Goal: Check status: Check status

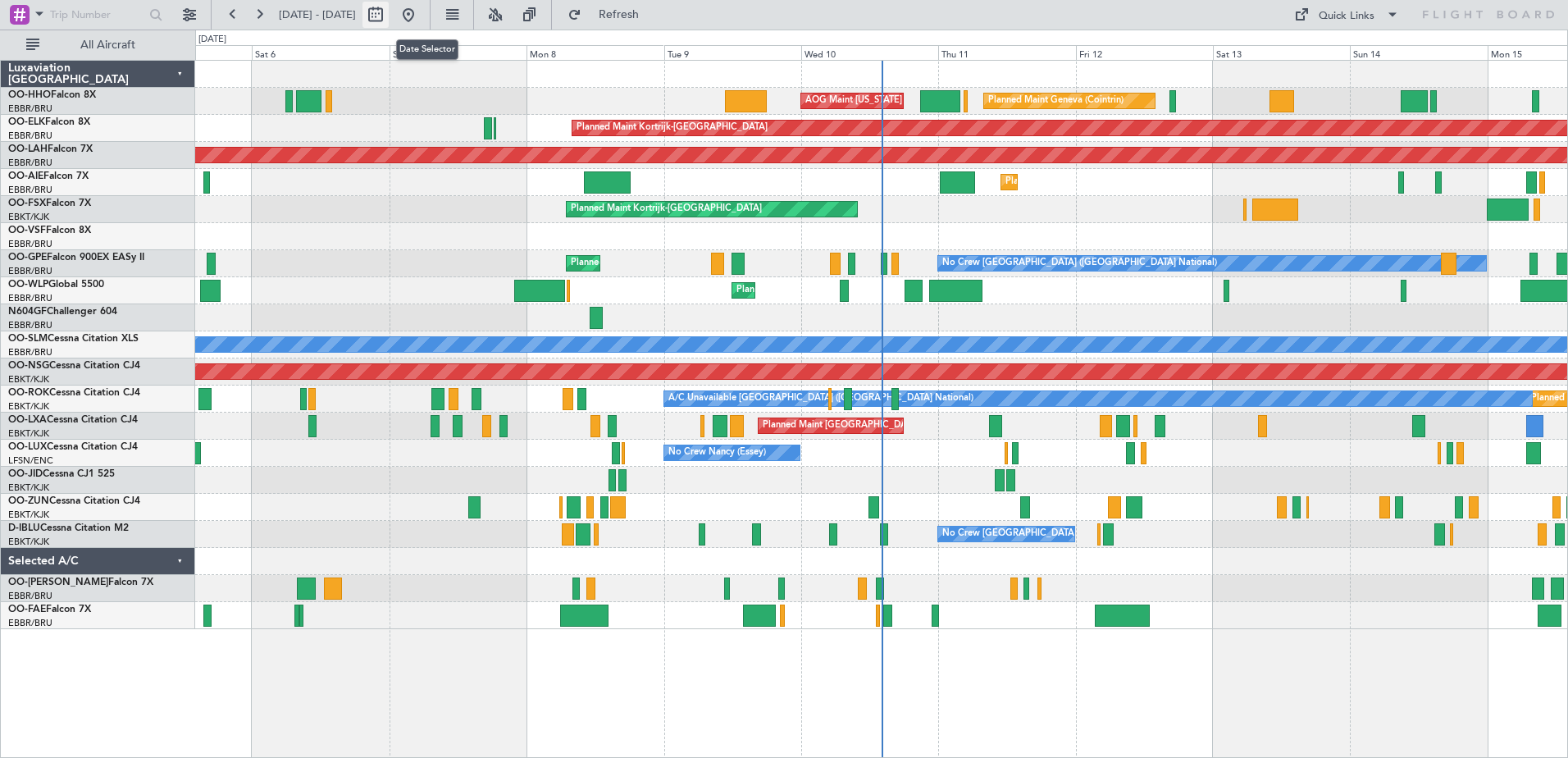
click at [389, 8] on button at bounding box center [376, 15] width 26 height 26
select select "9"
select select "2025"
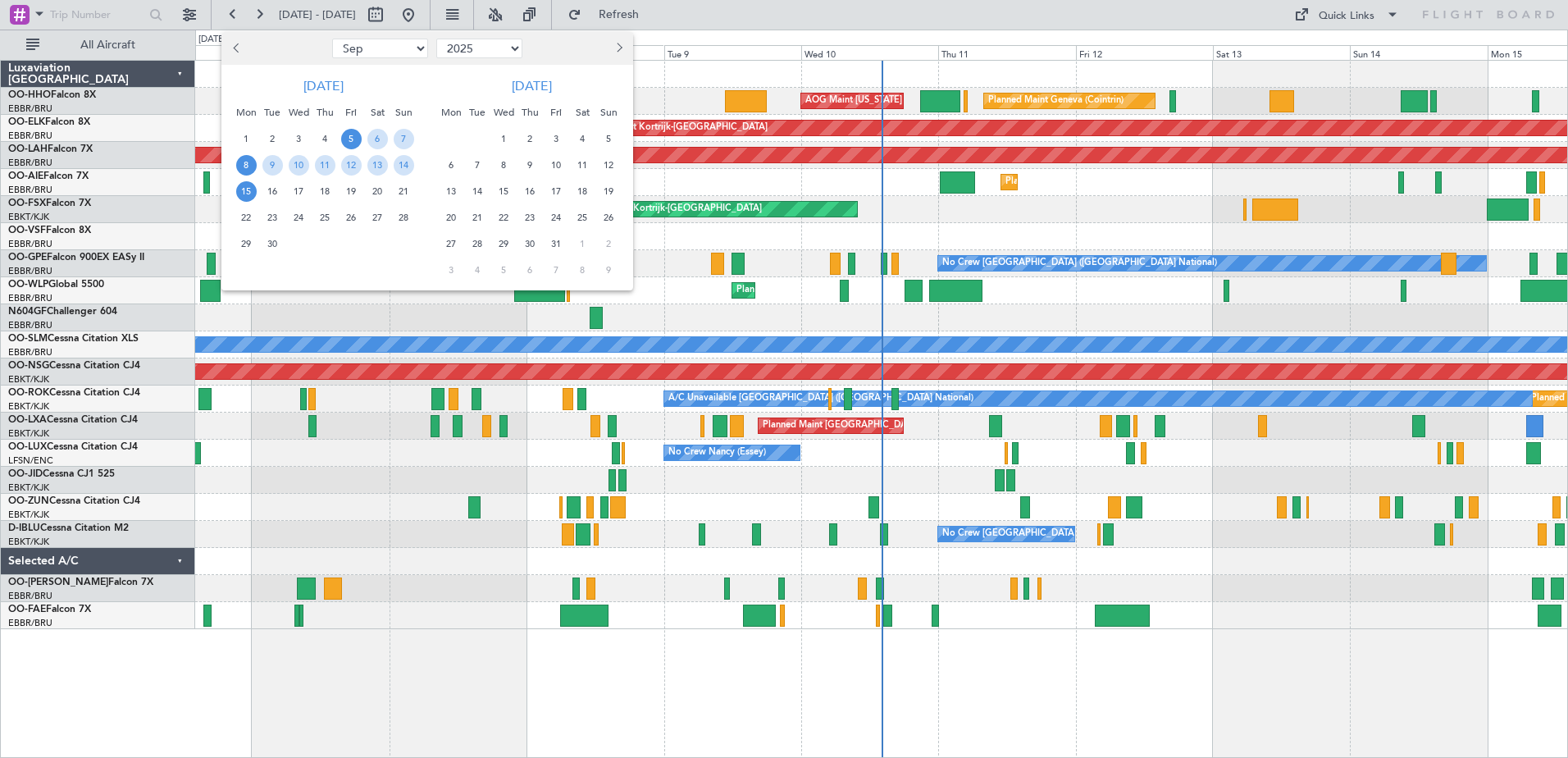
click at [247, 164] on span "8" at bounding box center [247, 166] width 21 height 21
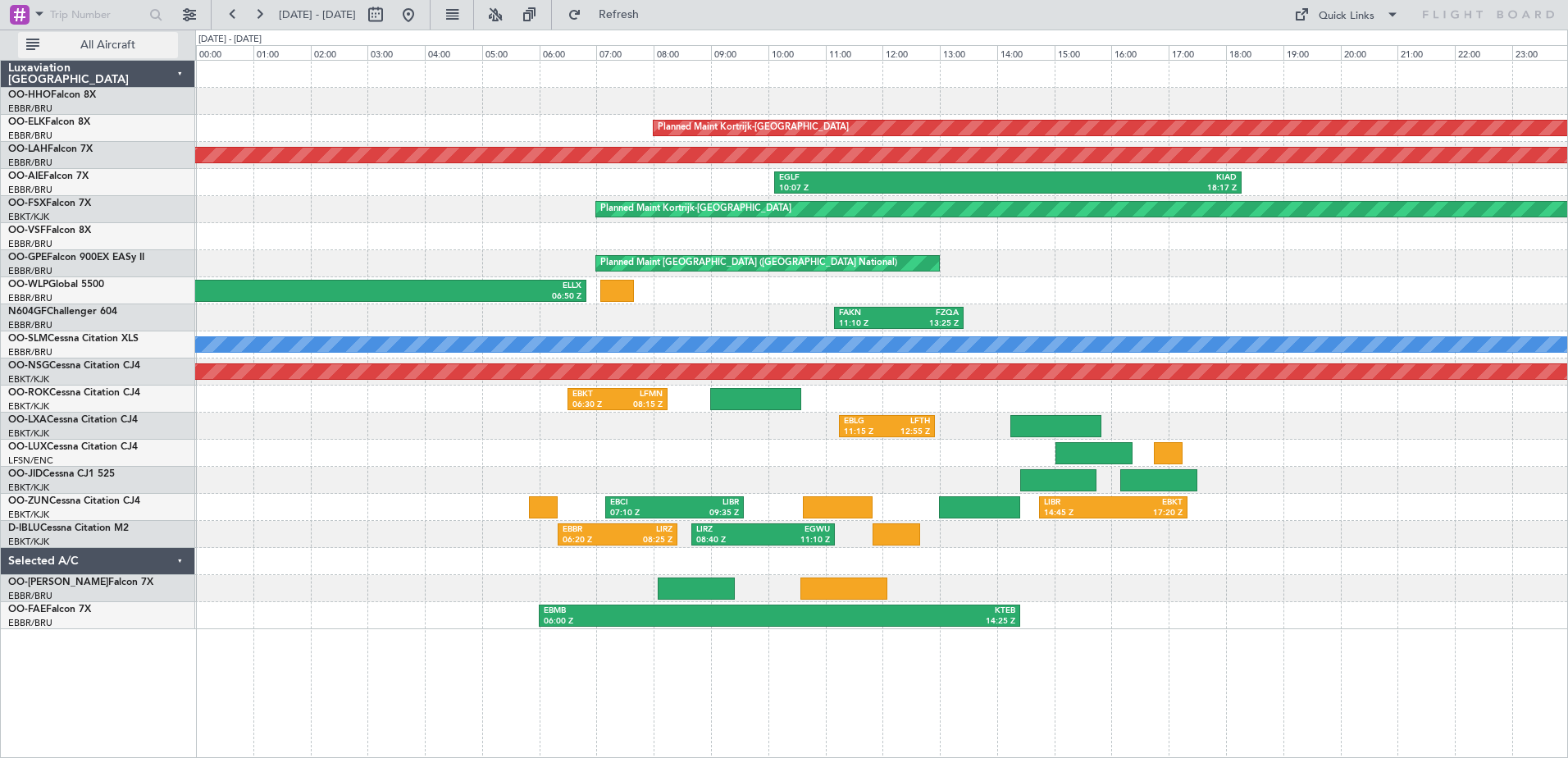
click at [161, 45] on span "All Aircraft" at bounding box center [107, 45] width 130 height 11
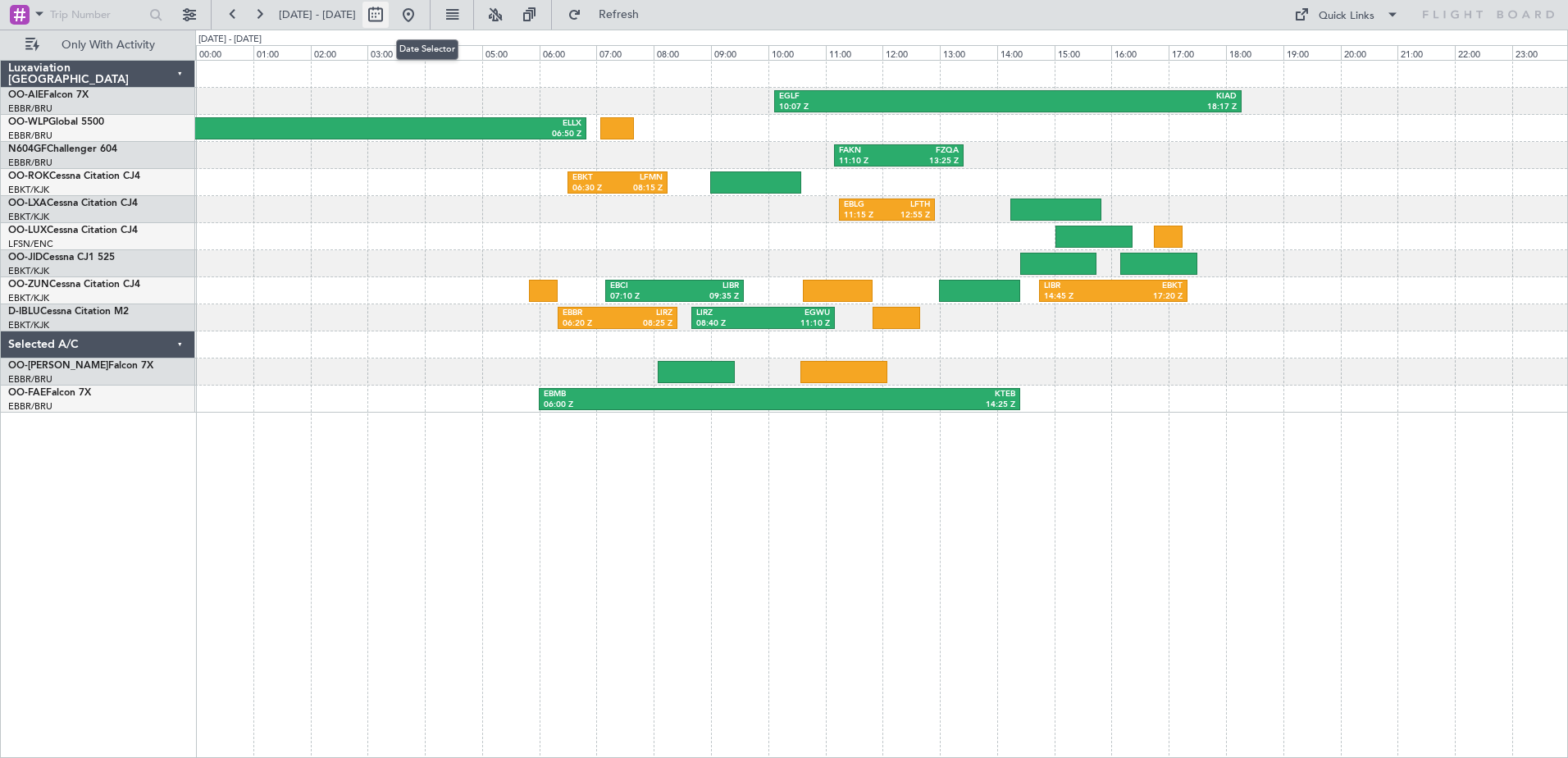
click at [389, 16] on button at bounding box center [376, 15] width 26 height 26
select select "9"
select select "2025"
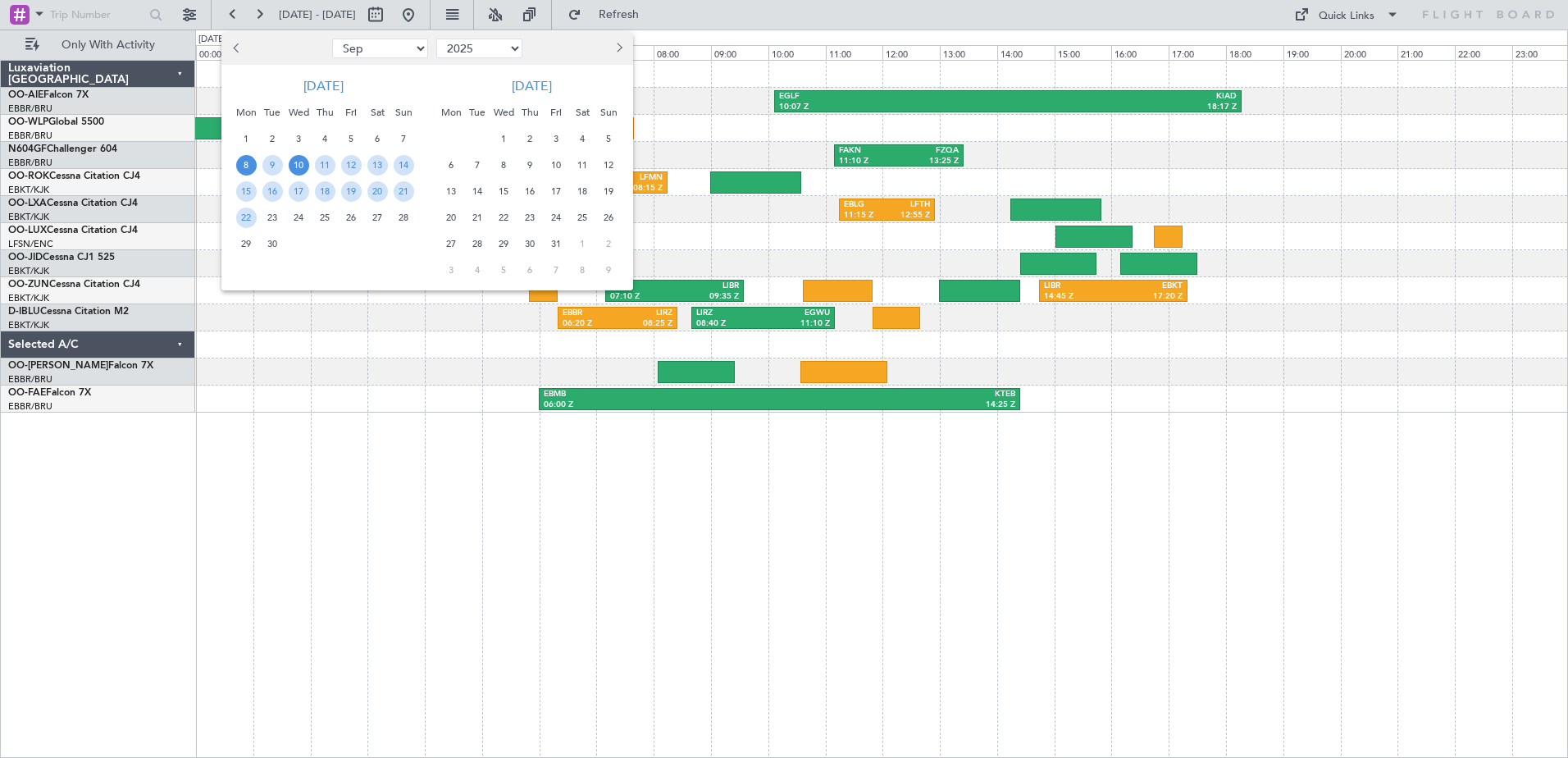
click at [302, 167] on span "10" at bounding box center [299, 166] width 21 height 21
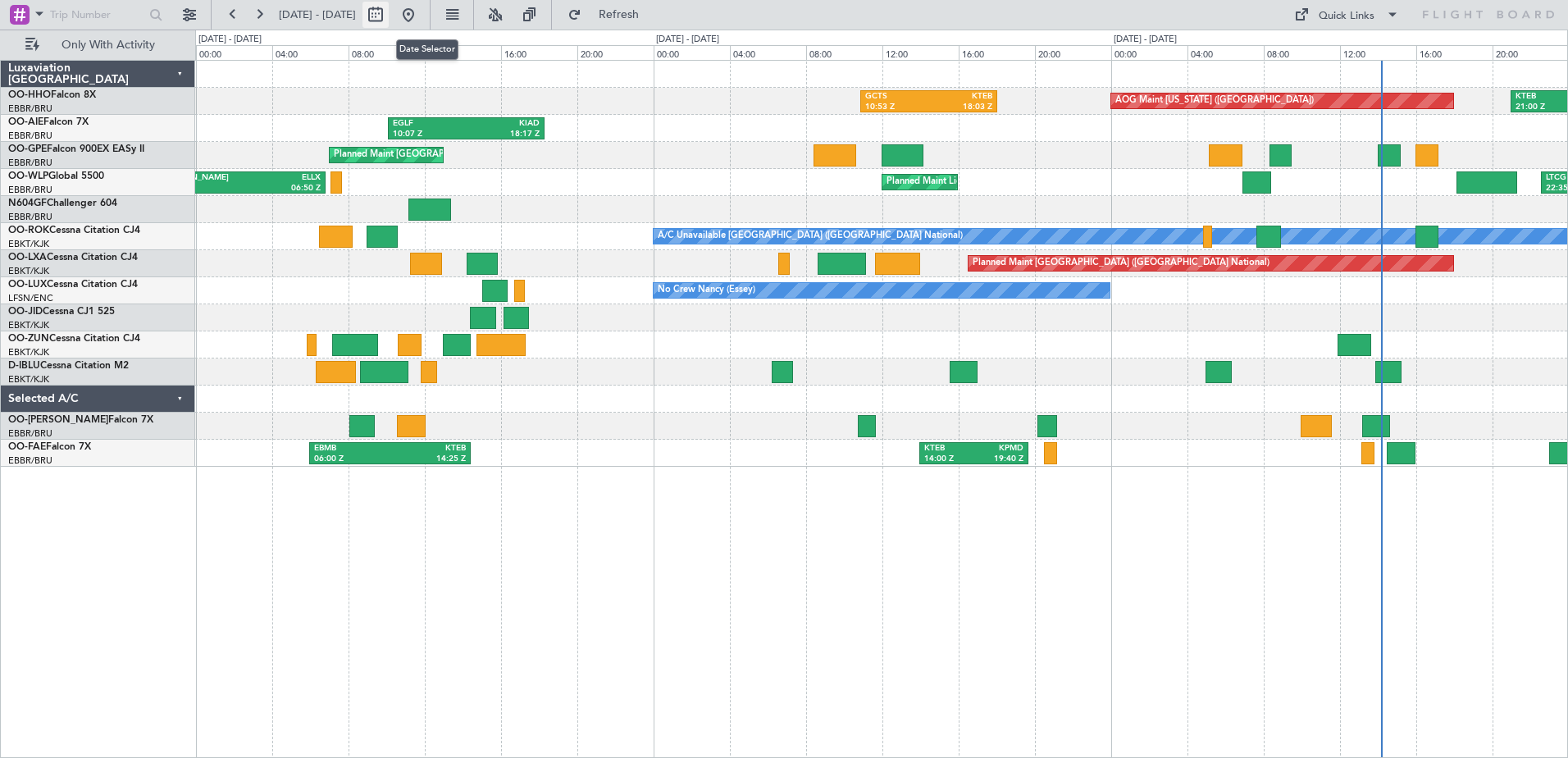
click at [389, 13] on button at bounding box center [376, 15] width 26 height 26
select select "9"
select select "2025"
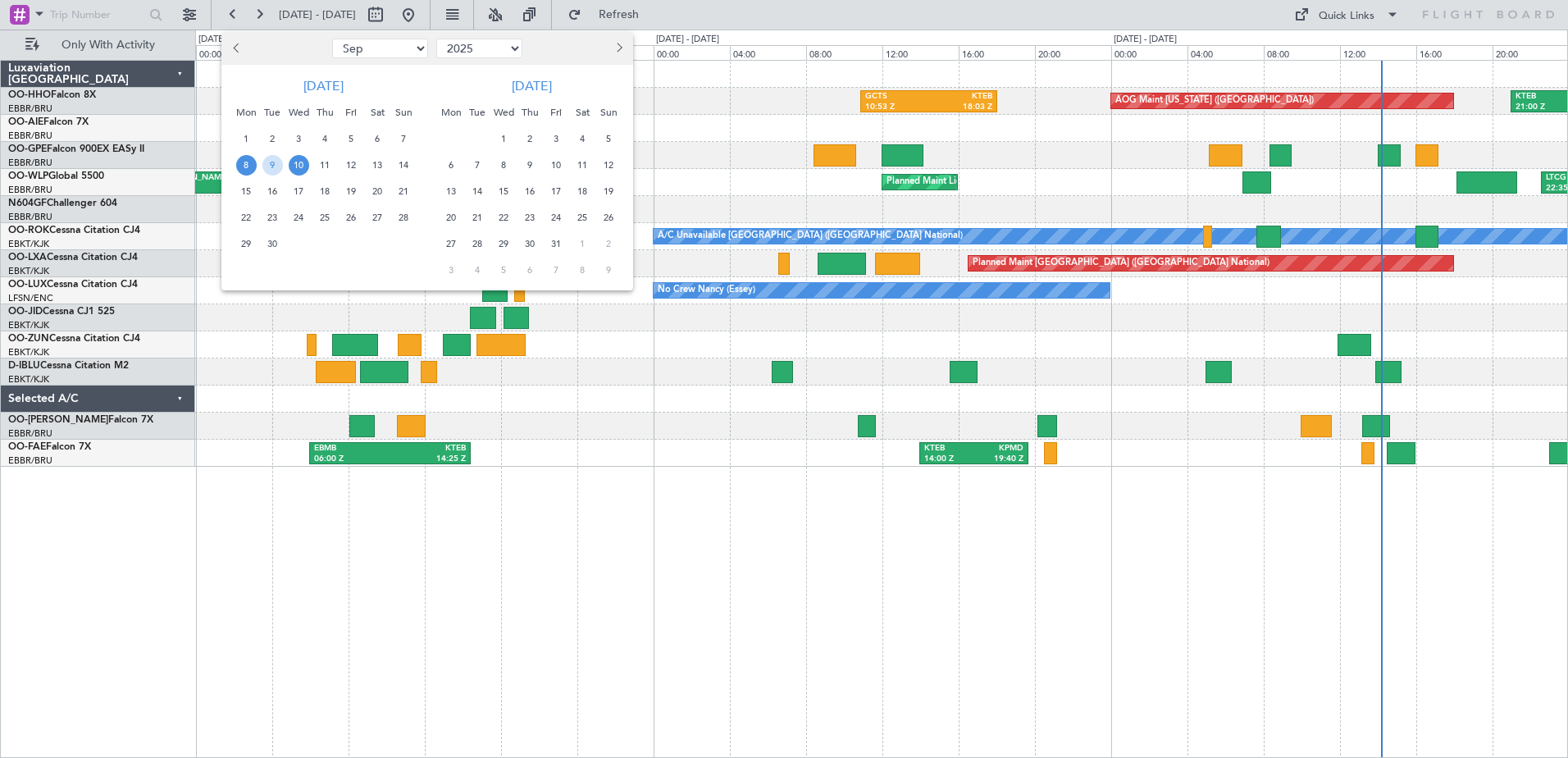
click at [297, 164] on span "10" at bounding box center [299, 166] width 21 height 21
click at [297, 163] on span "10" at bounding box center [299, 166] width 21 height 21
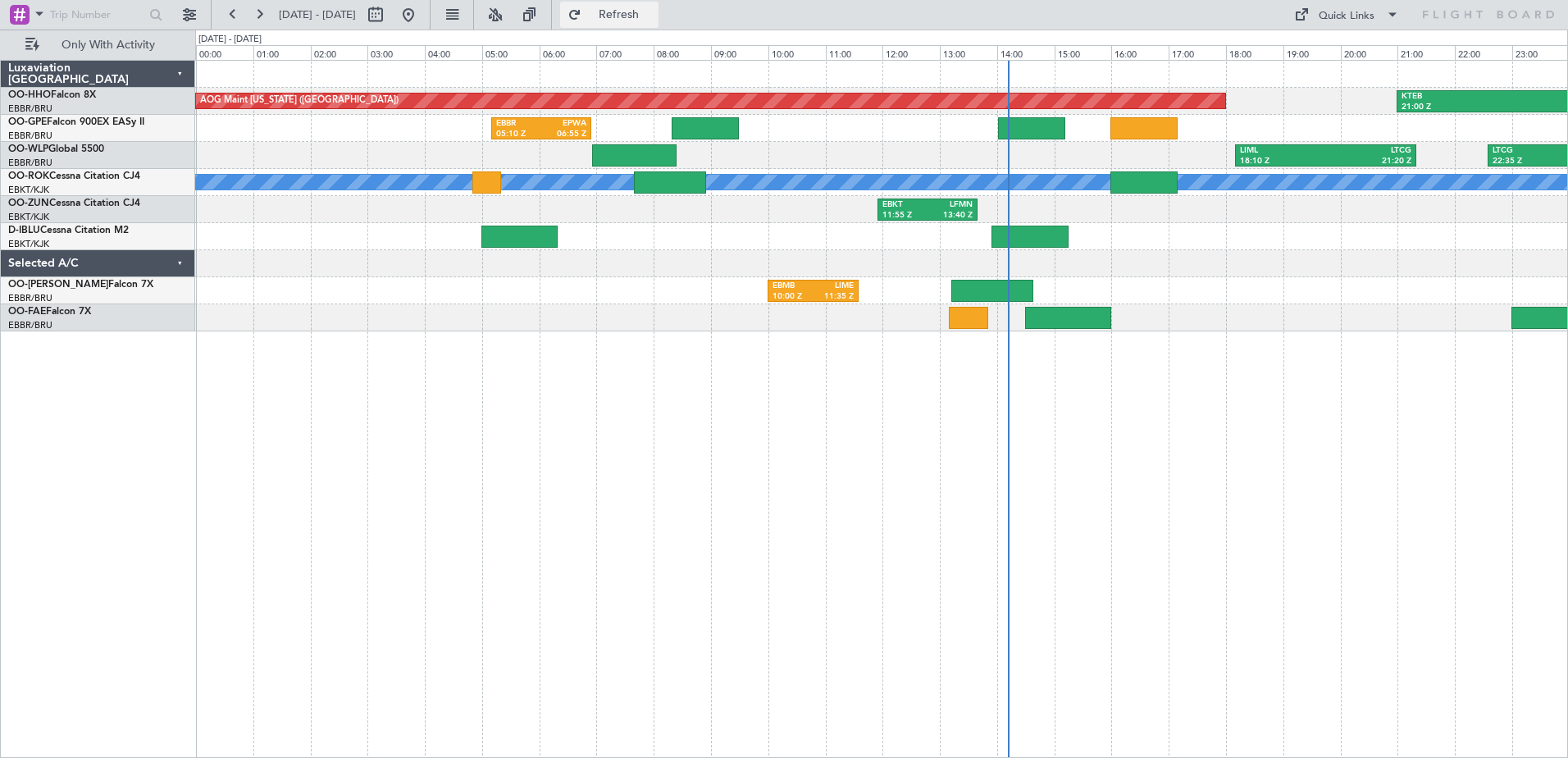
click at [630, 14] on button "Refresh" at bounding box center [610, 15] width 98 height 26
